Goal: Check status: Check status

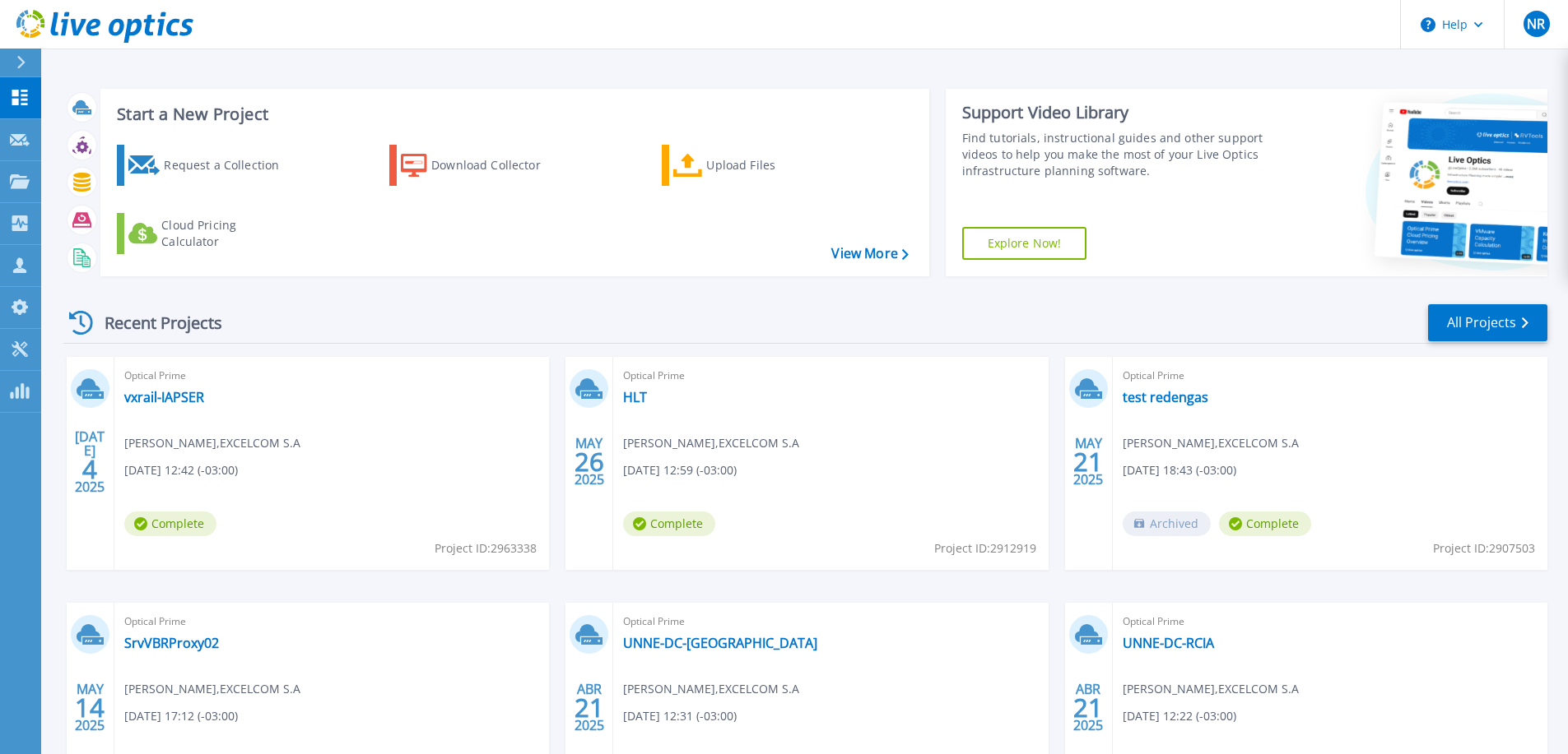
click at [209, 413] on div "Optical Prime vxrail-IAPSER Nicolas Regenhardt , EXCELCOM S.A 07/04/2025, 12:42…" at bounding box center [331, 463] width 435 height 213
click at [185, 396] on link "vxrail-IAPSER" at bounding box center [164, 396] width 80 height 16
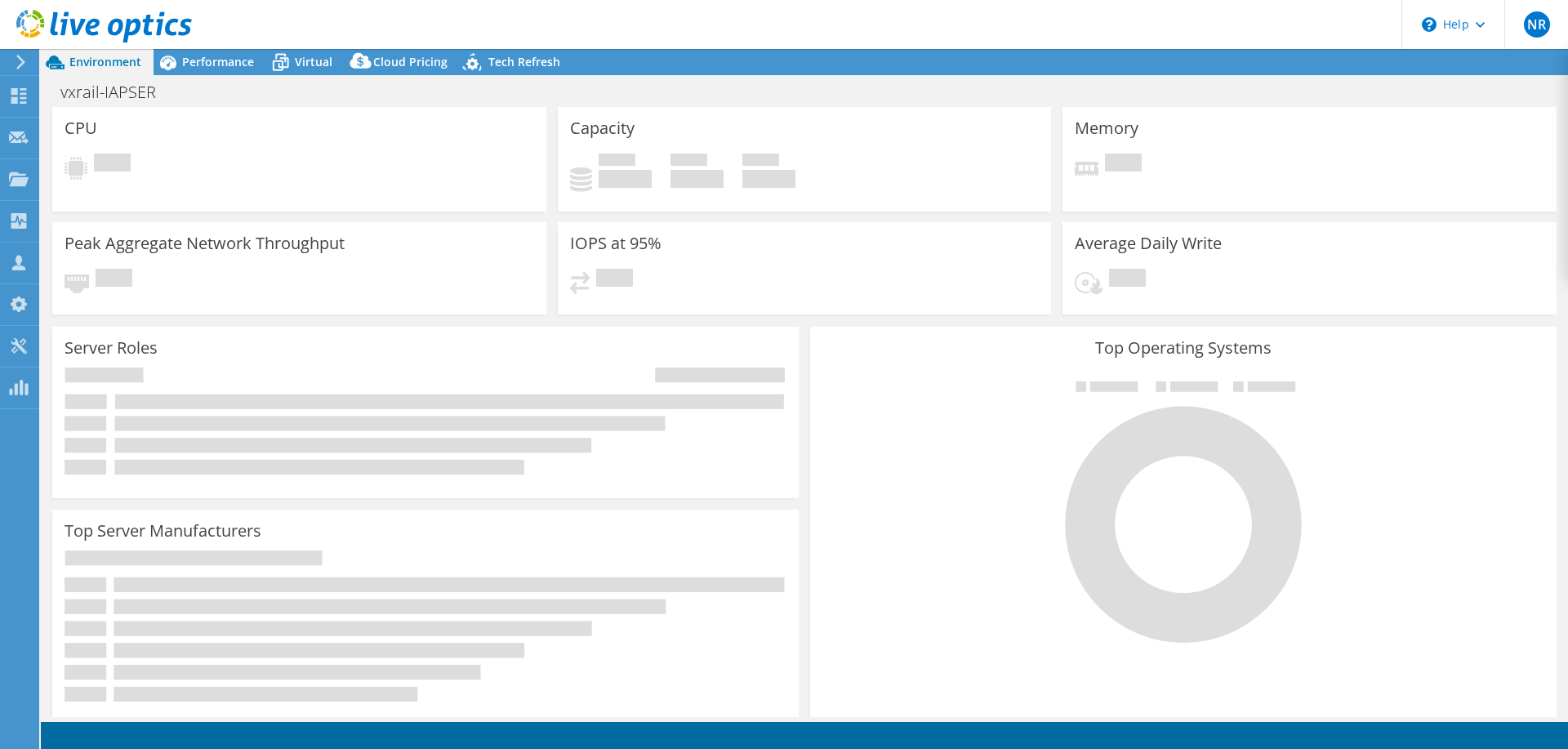
select select "USD"
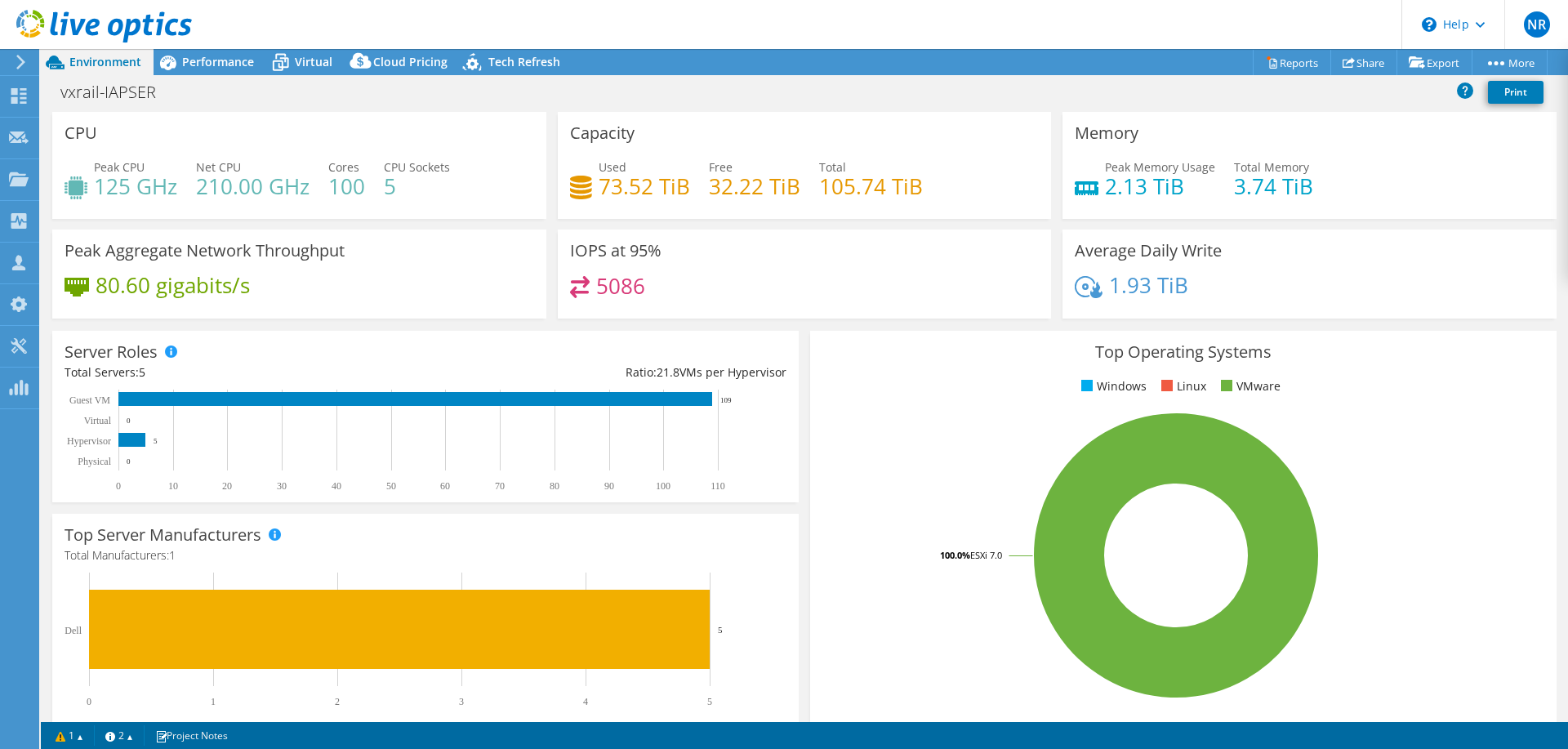
drag, startPoint x: 99, startPoint y: 183, endPoint x: 135, endPoint y: 183, distance: 36.0
click at [135, 183] on h4 "125 GHz" at bounding box center [135, 186] width 83 height 18
click at [141, 195] on h4 "125 GHz" at bounding box center [135, 186] width 83 height 18
drag, startPoint x: 126, startPoint y: 183, endPoint x: 98, endPoint y: 183, distance: 28.0
click at [98, 183] on h4 "125 GHz" at bounding box center [135, 186] width 83 height 18
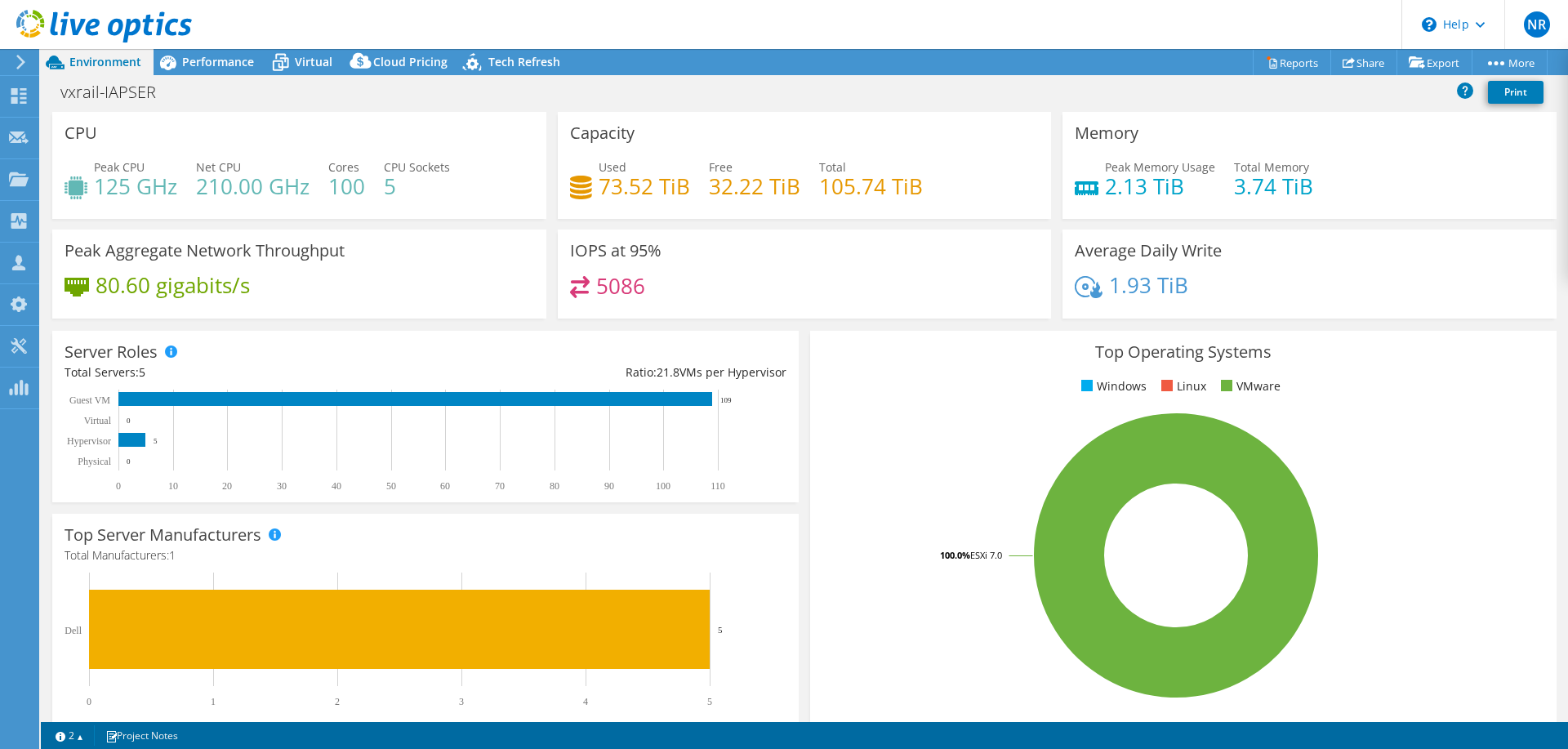
click at [784, 305] on div "5086" at bounding box center [805, 294] width 469 height 35
